Goal: Information Seeking & Learning: Compare options

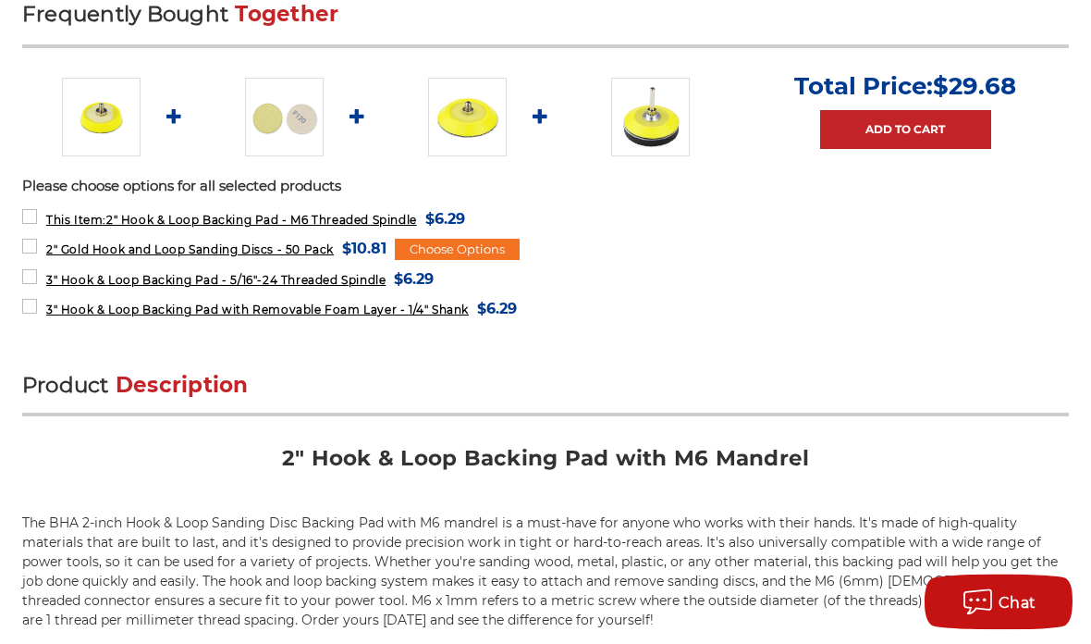
scroll to position [790, 0]
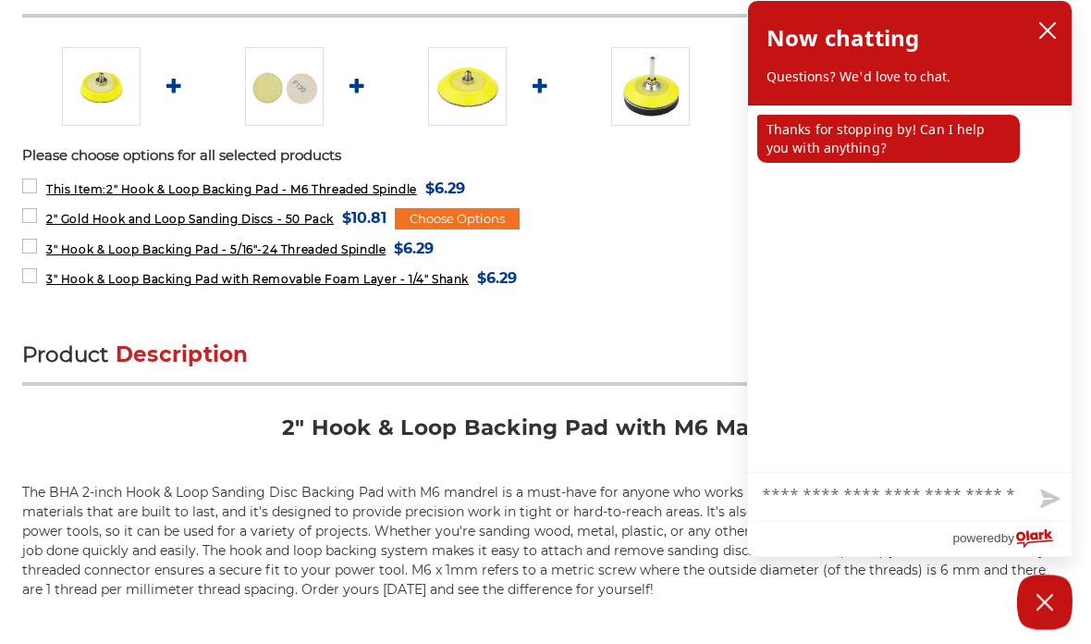
click at [89, 250] on span "3" Hook & Loop Backing Pad - 5/16"-24 Threaded Spindle" at bounding box center [215, 249] width 339 height 14
click at [1052, 32] on icon "close chatbox" at bounding box center [1048, 30] width 18 height 18
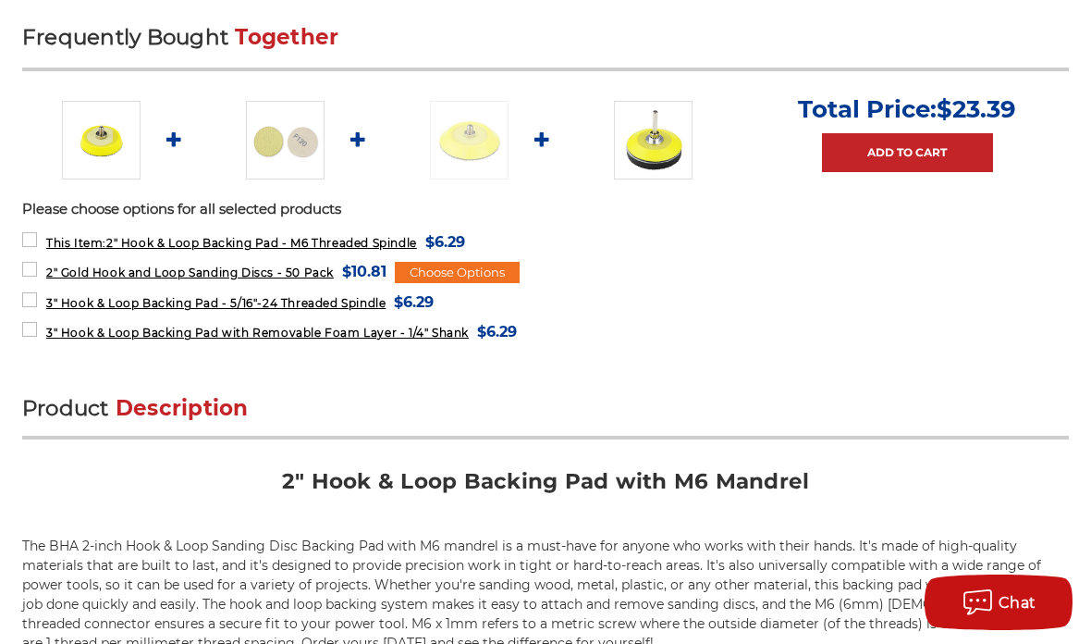
scroll to position [744, 0]
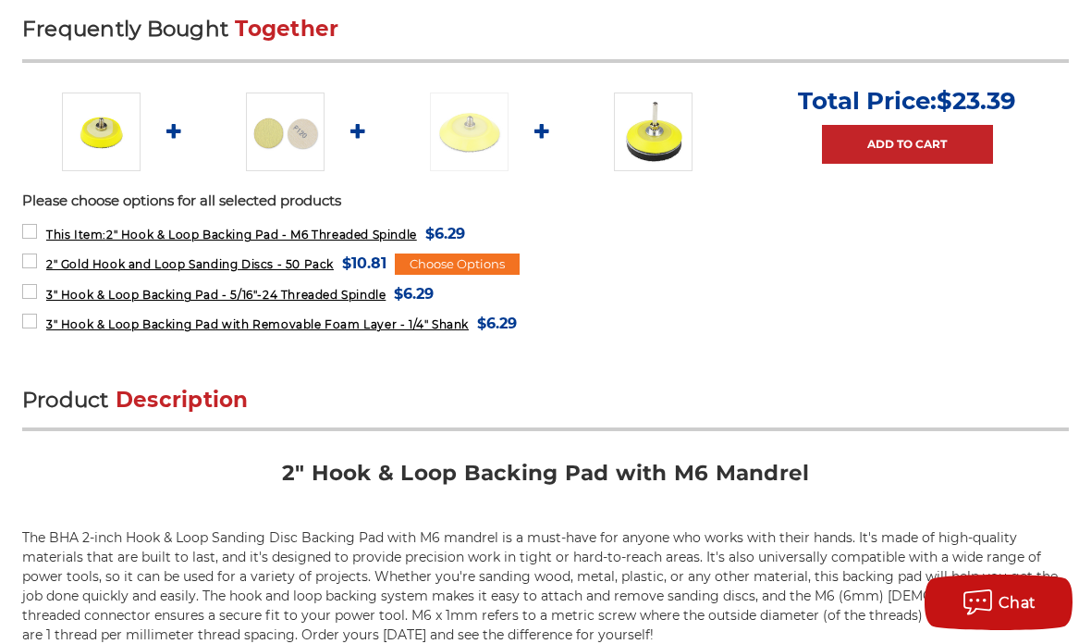
click at [664, 38] on h2 "Frequently Bought Together" at bounding box center [545, 40] width 1047 height 44
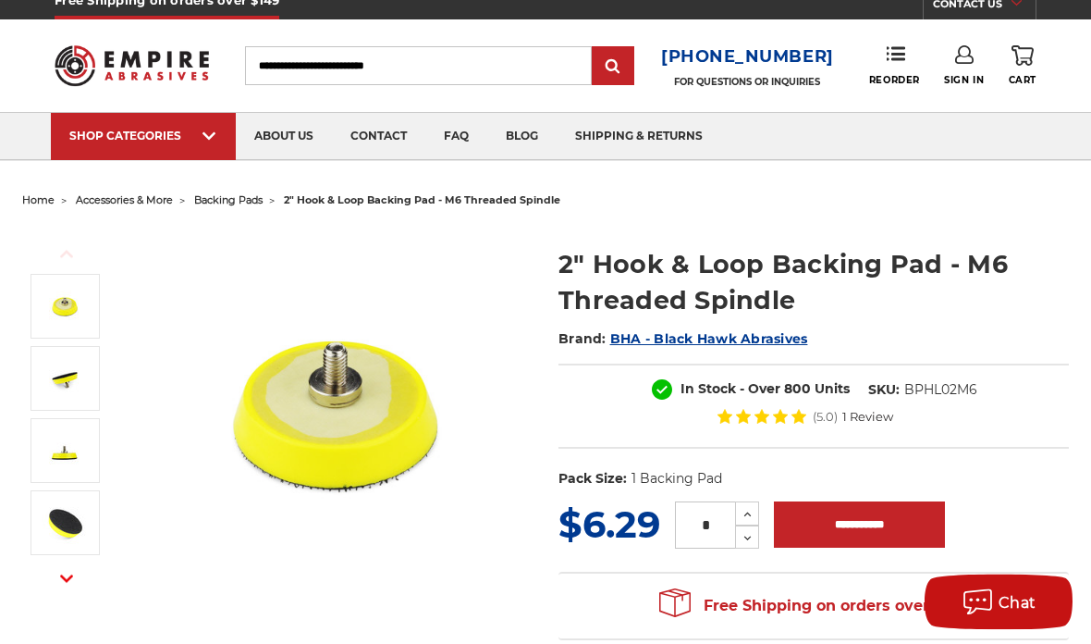
scroll to position [0, 0]
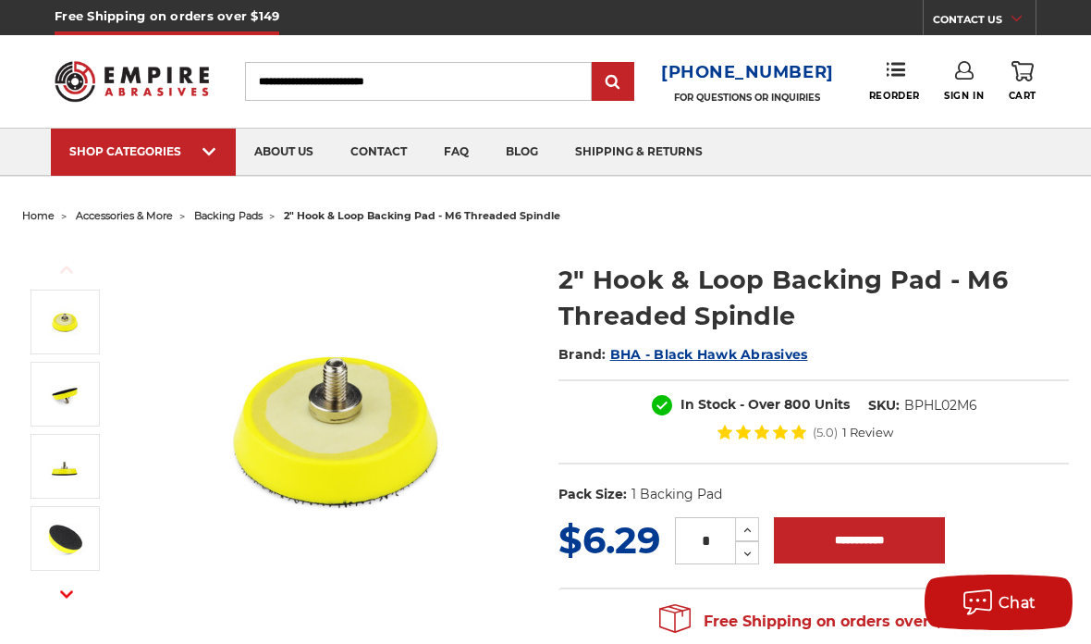
click at [62, 387] on img at bounding box center [65, 394] width 46 height 46
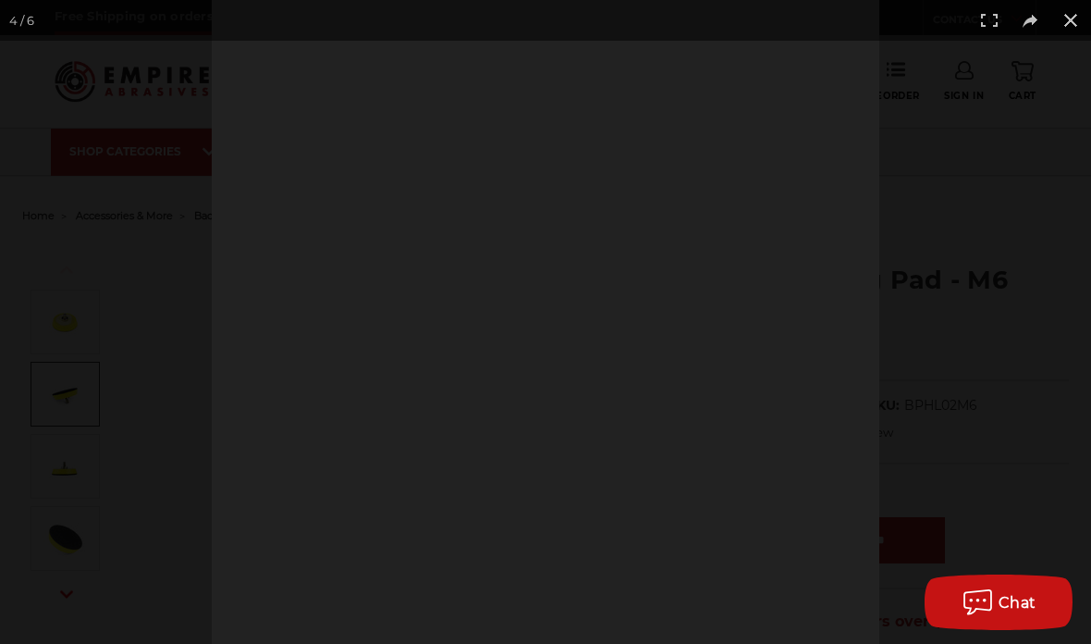
click at [1076, 23] on button at bounding box center [1071, 20] width 41 height 41
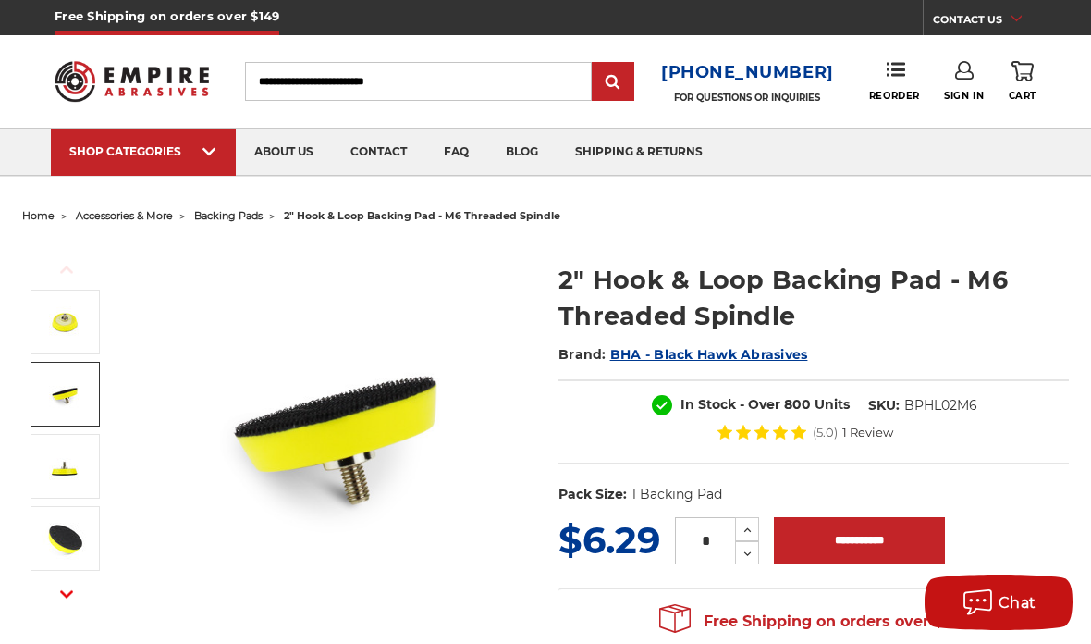
click at [225, 219] on span "backing pads" at bounding box center [228, 215] width 68 height 13
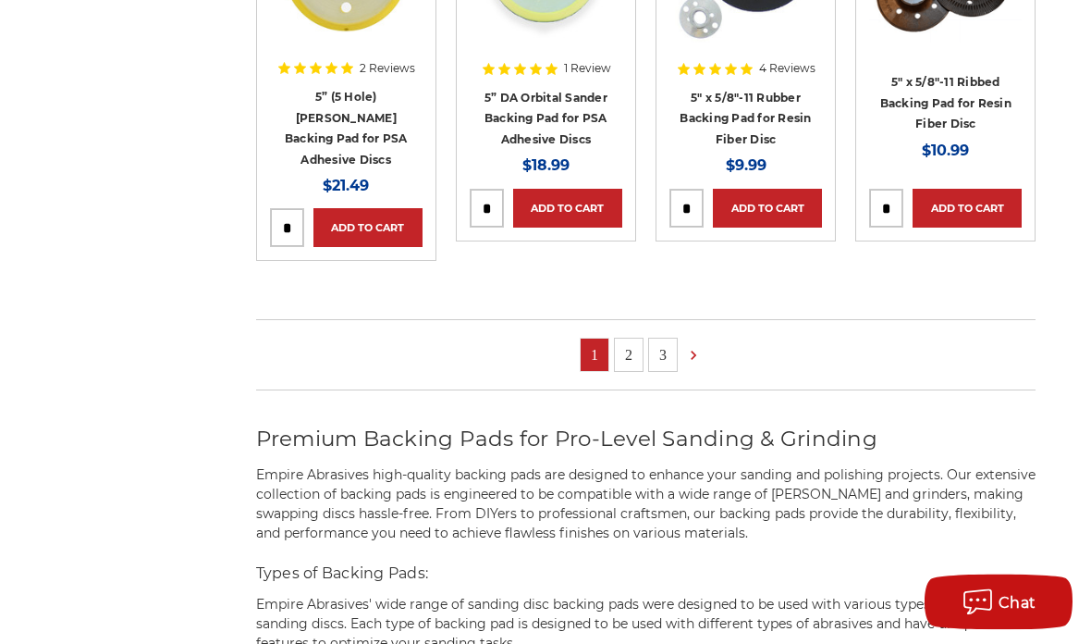
scroll to position [1417, 0]
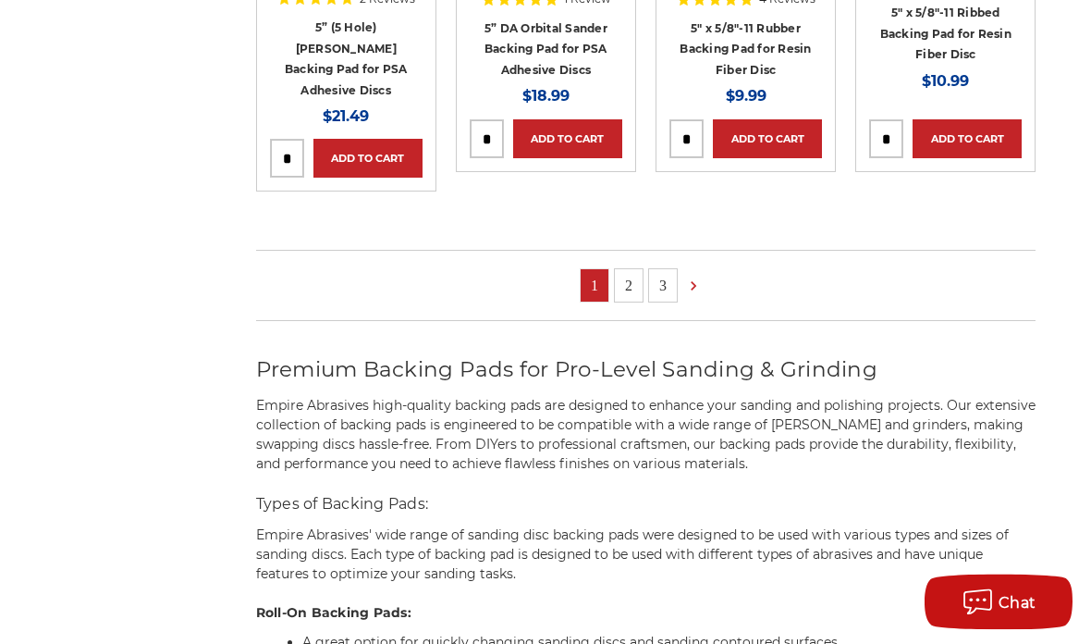
click at [587, 279] on ul "1 2 3" at bounding box center [646, 286] width 781 height 71
click at [624, 270] on link "2" at bounding box center [629, 286] width 28 height 32
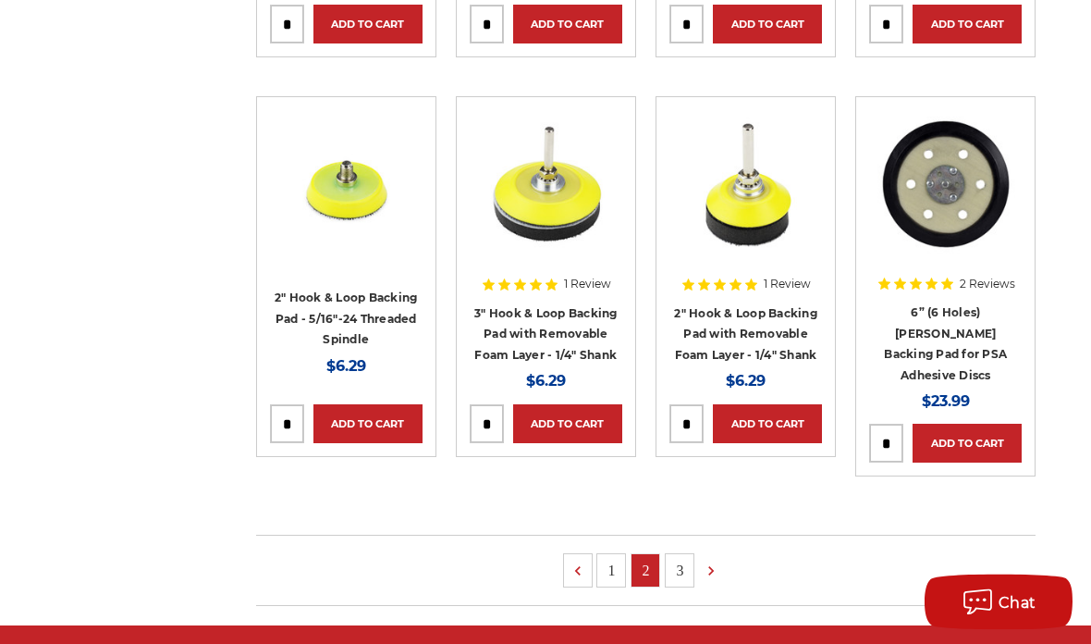
scroll to position [1309, 0]
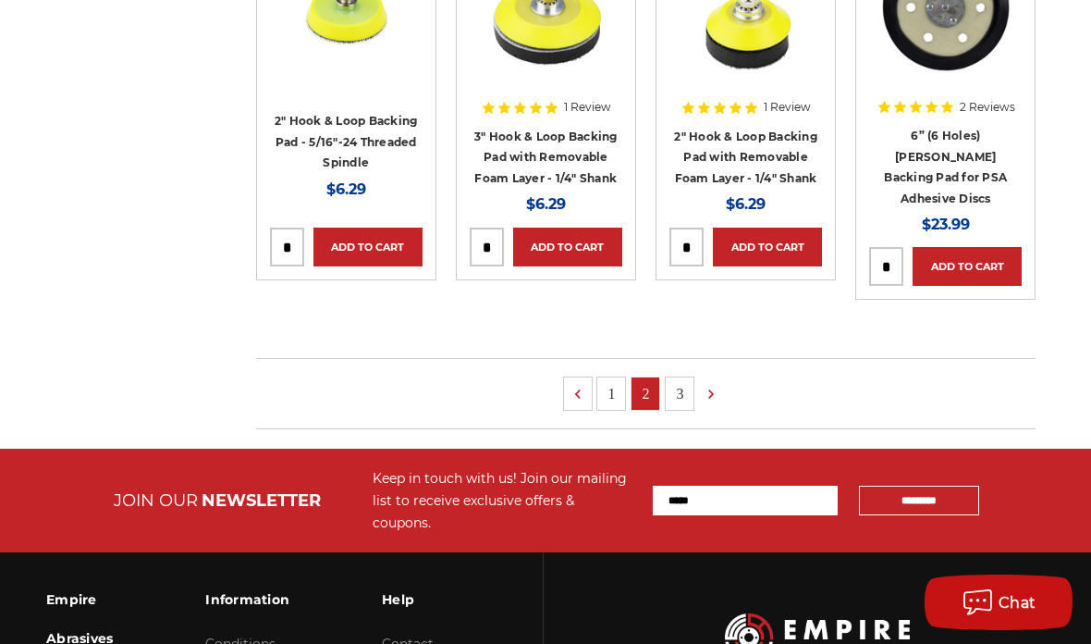
click at [678, 377] on link "3" at bounding box center [680, 393] width 28 height 32
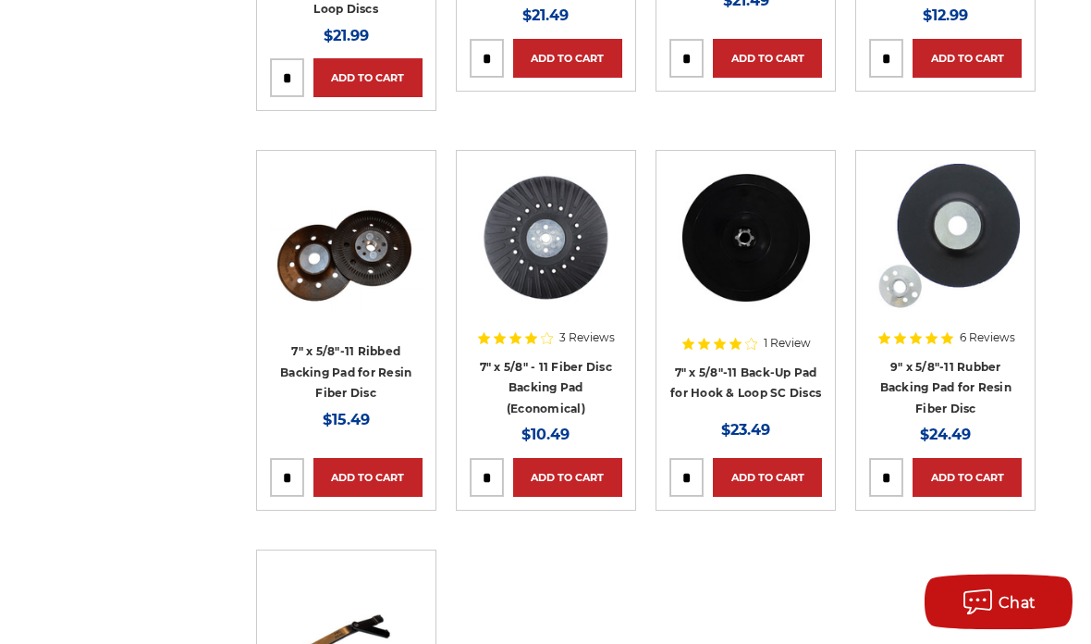
scroll to position [686, 0]
